Goal: Task Accomplishment & Management: Manage account settings

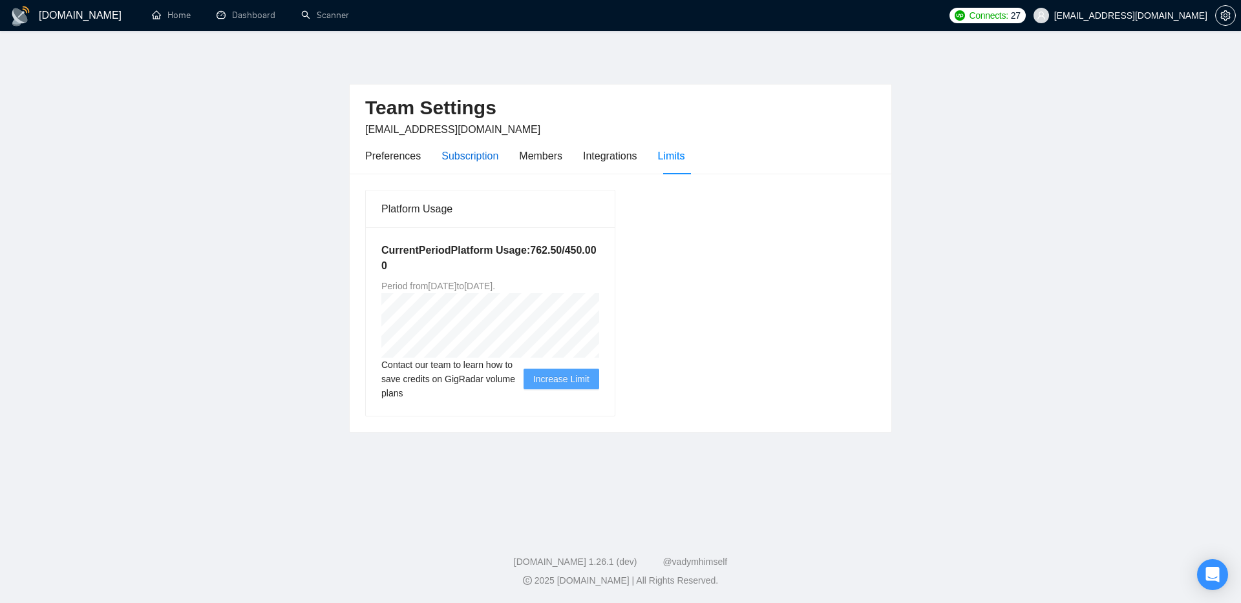
click at [479, 151] on div "Subscription" at bounding box center [469, 156] width 57 height 16
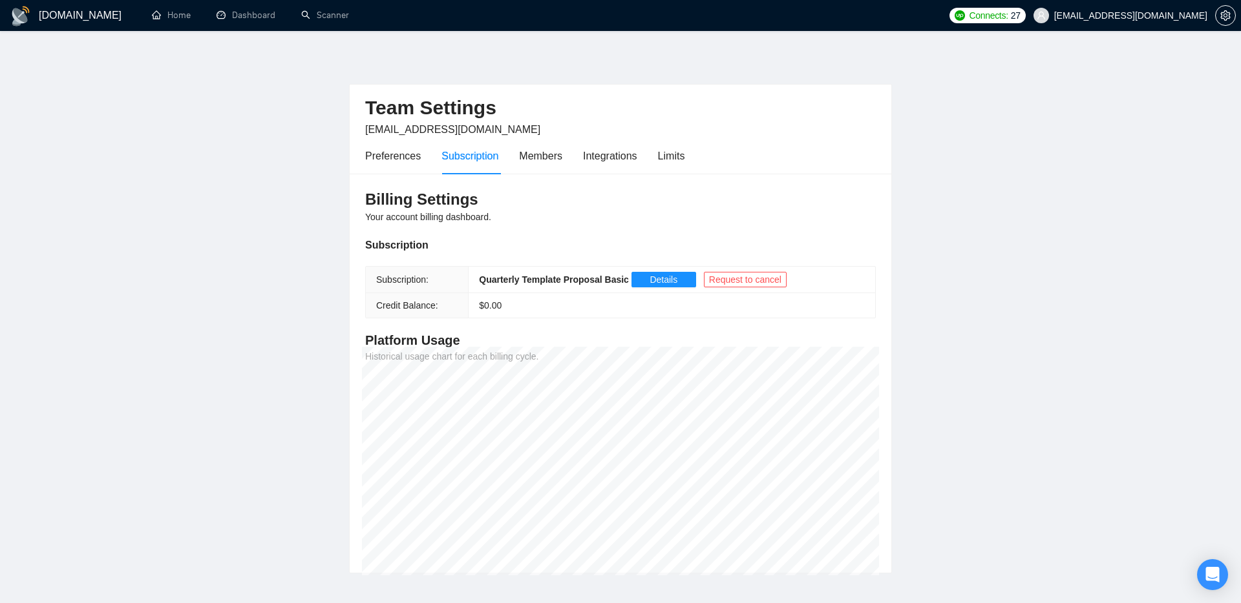
click at [999, 364] on main "Team Settings evgeny.pinigin@zimalab.com Preferences Subscription Members Integ…" at bounding box center [620, 313] width 1199 height 522
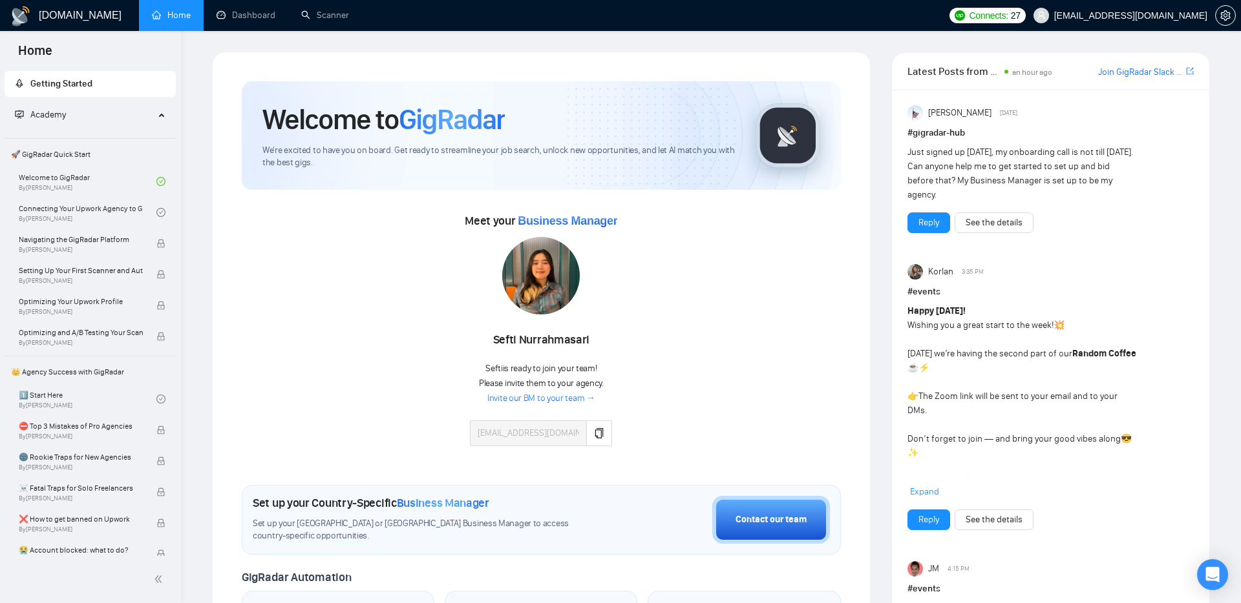
click at [1102, 172] on div "Just signed up [DATE], my onboarding call is not till [DATE]. Can anyone help m…" at bounding box center [1021, 173] width 229 height 57
